Goal: Find specific page/section: Find specific page/section

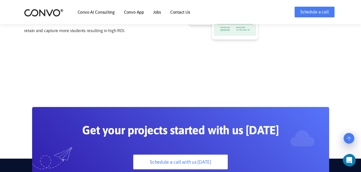
scroll to position [1185, 0]
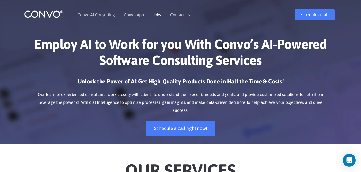
click at [156, 14] on link "Jobs" at bounding box center [157, 15] width 8 height 4
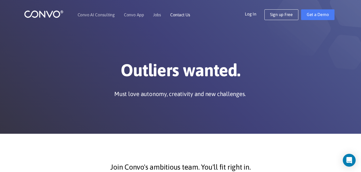
click at [180, 14] on link "Contact Us" at bounding box center [180, 15] width 20 height 4
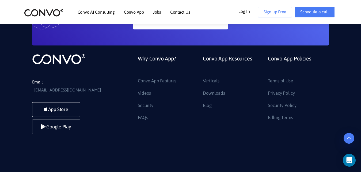
scroll to position [360, 0]
